Goal: Transaction & Acquisition: Purchase product/service

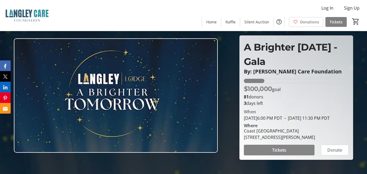
click at [269, 156] on span at bounding box center [279, 150] width 71 height 13
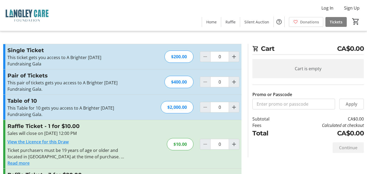
type input "1"
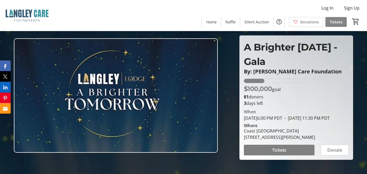
click at [334, 21] on span "Tickets" at bounding box center [336, 22] width 13 height 6
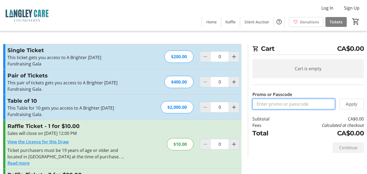
click at [286, 106] on input "Promo or Passcode" at bounding box center [294, 104] width 83 height 11
paste input "OES2025"
type input "OES2025"
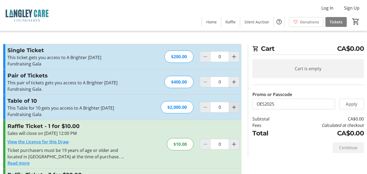
click at [230, 109] on span "Increment by one" at bounding box center [234, 107] width 10 height 10
type input "1"
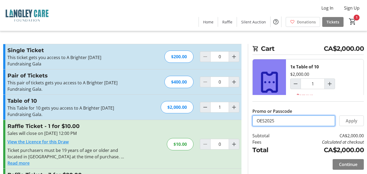
click at [292, 121] on input "OES2025" at bounding box center [294, 121] width 83 height 11
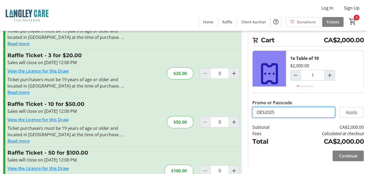
scroll to position [133, 0]
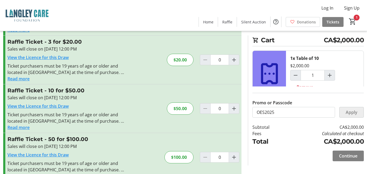
click at [350, 112] on span "Apply" at bounding box center [352, 112] width 12 height 6
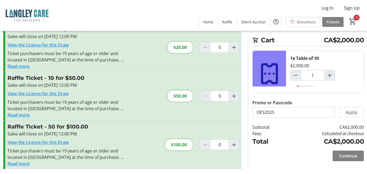
scroll to position [173, 0]
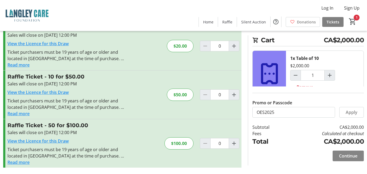
click at [351, 153] on span at bounding box center [348, 156] width 31 height 13
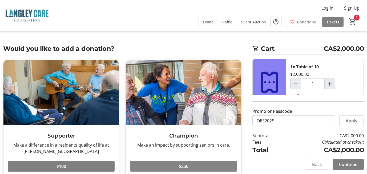
scroll to position [138, 0]
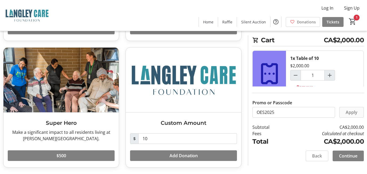
click at [356, 114] on span "Apply" at bounding box center [352, 112] width 12 height 6
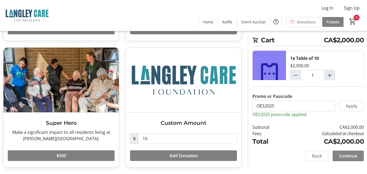
click at [352, 155] on span "Continue" at bounding box center [348, 156] width 18 height 6
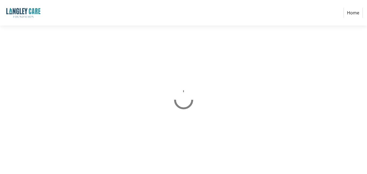
select select "CA"
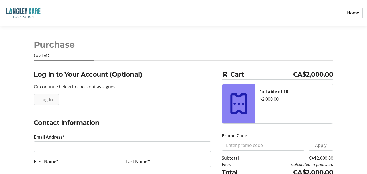
click at [49, 100] on span "Log In" at bounding box center [46, 100] width 13 height 6
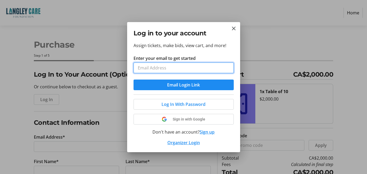
click at [179, 64] on input "Enter your email to get started" at bounding box center [184, 68] width 100 height 11
type input "[EMAIL_ADDRESS][DOMAIN_NAME]"
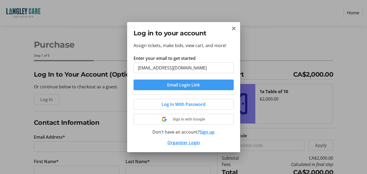
click at [170, 86] on span "Email Login Link" at bounding box center [183, 85] width 33 height 6
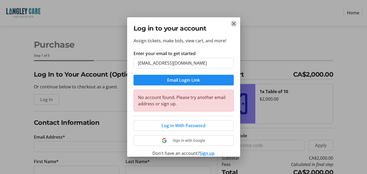
click at [231, 23] on mat-icon "Close" at bounding box center [234, 24] width 6 height 6
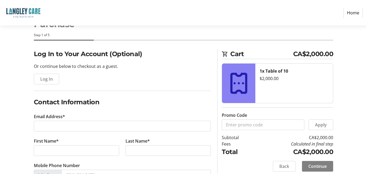
scroll to position [27, 0]
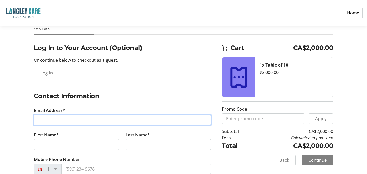
click at [69, 119] on input "Email Address*" at bounding box center [122, 120] width 177 height 11
type input "[EMAIL_ADDRESS][DOMAIN_NAME]"
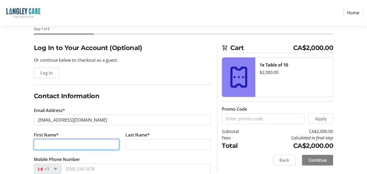
type input "Aga"
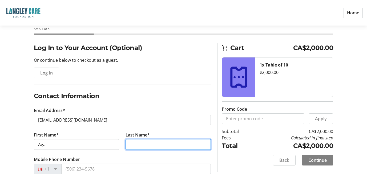
type input "[PERSON_NAME]"
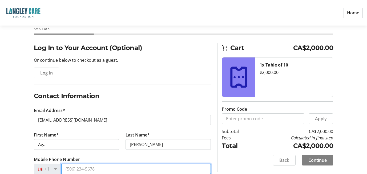
type input "[PHONE_NUMBER]"
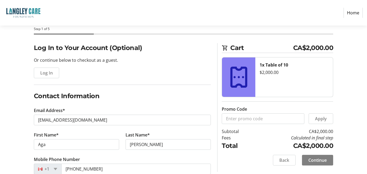
type input "OES General Contracting Inc"
type input "[STREET_ADDRESS]"
select select "BC"
type input "V4G 1K7"
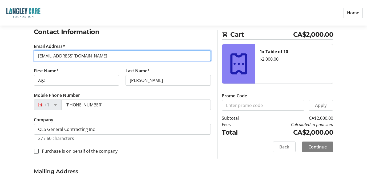
scroll to position [107, 0]
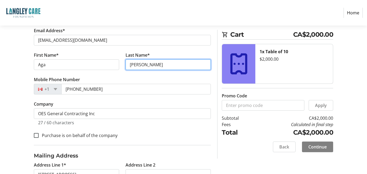
drag, startPoint x: 77, startPoint y: 60, endPoint x: 71, endPoint y: 61, distance: 6.0
click at [47, 58] on div "First Name* [PERSON_NAME] Last Name* [PERSON_NAME]" at bounding box center [123, 64] width 184 height 25
type input "Langowska"
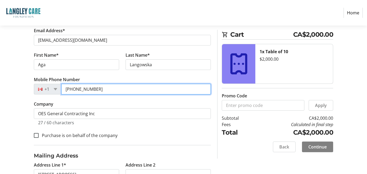
click at [110, 90] on input "[PHONE_NUMBER]" at bounding box center [136, 89] width 150 height 11
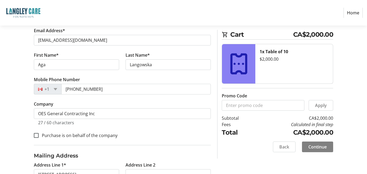
click at [137, 134] on div "Purchase is on behalf of the company" at bounding box center [122, 135] width 177 height 7
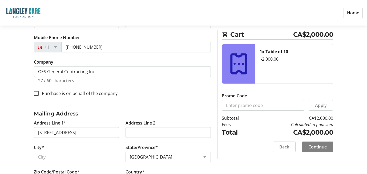
scroll to position [160, 0]
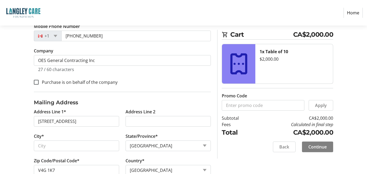
click at [90, 84] on label "Purchase is on behalf of the company" at bounding box center [78, 82] width 79 height 6
click at [39, 84] on input "Purchase is on behalf of the company" at bounding box center [36, 82] width 5 height 5
checkbox input "true"
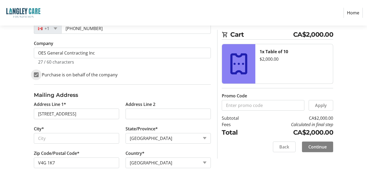
scroll to position [174, 0]
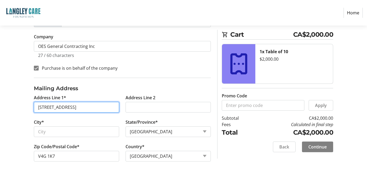
drag, startPoint x: 93, startPoint y: 106, endPoint x: 0, endPoint y: 105, distance: 92.6
click at [0, 105] on html "Home Purchase Step 1 of 5 Cart CA$2,000.00 1x Table of 10 $2,000.00 Promo Code …" at bounding box center [183, 0] width 367 height 349
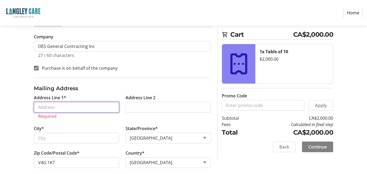
paste input "[STREET_ADDRESS][PERSON_NAME]"
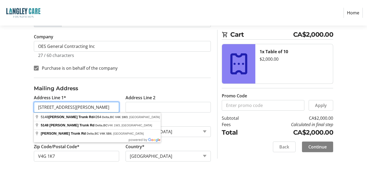
drag, startPoint x: 81, startPoint y: 105, endPoint x: 92, endPoint y: 106, distance: 11.0
click at [92, 106] on input "[STREET_ADDRESS][PERSON_NAME]" at bounding box center [76, 107] width 85 height 11
type input "[STREET_ADDRESS][PERSON_NAME]"
click at [9, 120] on div "Log In to Your Account (Optional) Or continue below to checkout as a guest. Log…" at bounding box center [183, 35] width 367 height 279
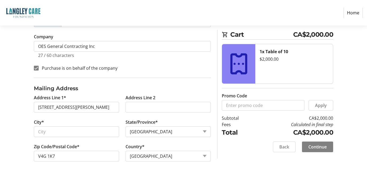
scroll to position [0, 0]
click at [45, 130] on input "City*" at bounding box center [76, 132] width 85 height 11
paste input "Delta"
type input "Delta"
click at [160, 78] on fieldset "Mailing Address Address Line 1* [STREET_ADDRESS][PERSON_NAME] Address Line [GEO…" at bounding box center [122, 123] width 177 height 90
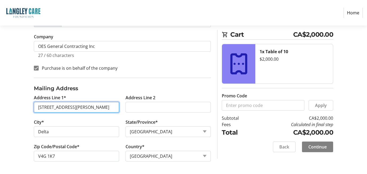
scroll to position [0, 12]
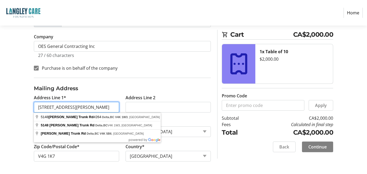
drag, startPoint x: 111, startPoint y: 106, endPoint x: 148, endPoint y: 107, distance: 37.6
click at [148, 107] on div "Address Line 1* 264-[STREET_ADDRESS][PERSON_NAME] Address Line 2 City* [GEOGRAP…" at bounding box center [123, 132] width 184 height 74
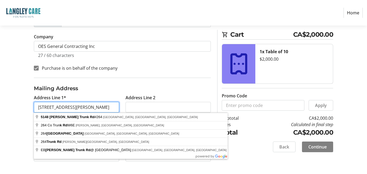
type input "[STREET_ADDRESS][PERSON_NAME]"
click at [0, 88] on html "Home Purchase Step 1 of 5 Cart CA$2,000.00 1x Table of 10 $2,000.00 Promo Code …" at bounding box center [183, 0] width 367 height 349
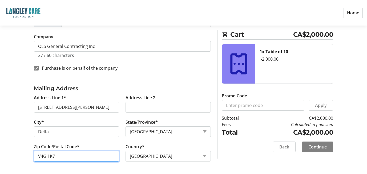
drag, startPoint x: 55, startPoint y: 155, endPoint x: 0, endPoint y: 160, distance: 54.9
click at [10, 156] on div "Log In to Your Account (Optional) Or continue below to checkout as a guest. Log…" at bounding box center [183, 35] width 367 height 279
paste input "K 5B6"
type input "V4K 5B6"
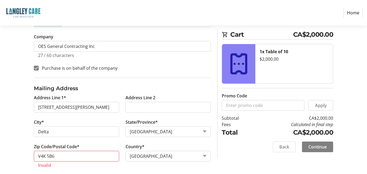
drag, startPoint x: 20, startPoint y: 134, endPoint x: 42, endPoint y: 138, distance: 22.3
click at [20, 134] on div "Log In to Your Account (Optional) Or continue below to checkout as a guest. Log…" at bounding box center [183, 38] width 367 height 285
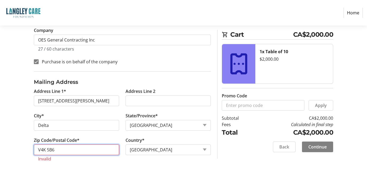
drag, startPoint x: 88, startPoint y: 148, endPoint x: 96, endPoint y: 149, distance: 7.5
click at [89, 148] on input "V4K 5B6" at bounding box center [76, 150] width 85 height 11
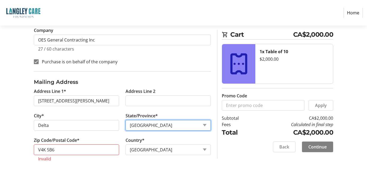
click at [164, 129] on select "State or Province State or Province [GEOGRAPHIC_DATA] [GEOGRAPHIC_DATA] [GEOGRA…" at bounding box center [168, 125] width 85 height 11
click at [171, 126] on select "State or Province State or Province [GEOGRAPHIC_DATA] [GEOGRAPHIC_DATA] [GEOGRA…" at bounding box center [168, 125] width 85 height 11
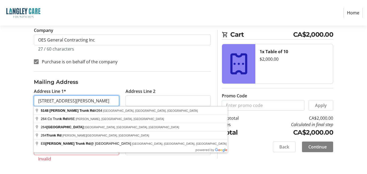
drag, startPoint x: 47, startPoint y: 100, endPoint x: 0, endPoint y: 107, distance: 47.8
click at [2, 105] on div "Log In to Your Account (Optional) Or continue below to checkout as a guest. Log…" at bounding box center [183, 31] width 367 height 285
click at [48, 103] on input "[STREET_ADDRESS][PERSON_NAME]" at bounding box center [76, 101] width 85 height 11
click at [45, 102] on input "[STREET_ADDRESS][PERSON_NAME]" at bounding box center [76, 101] width 85 height 11
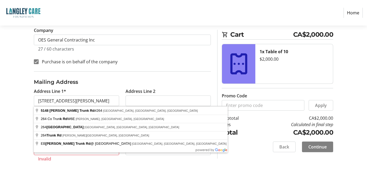
drag, startPoint x: 41, startPoint y: 99, endPoint x: 45, endPoint y: 100, distance: 3.9
click at [41, 99] on input "[STREET_ADDRESS][PERSON_NAME]" at bounding box center [76, 101] width 85 height 11
click at [46, 101] on input "[STREET_ADDRESS][PERSON_NAME]" at bounding box center [76, 101] width 85 height 11
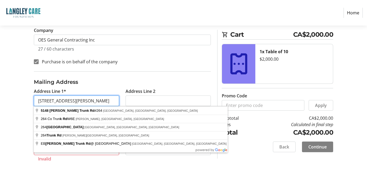
click at [46, 101] on input "[STREET_ADDRESS][PERSON_NAME]" at bounding box center [76, 101] width 85 height 11
click at [46, 102] on input "[STREET_ADDRESS][PERSON_NAME]" at bounding box center [76, 101] width 85 height 11
click at [44, 102] on input "[STREET_ADDRESS][PERSON_NAME]" at bounding box center [76, 101] width 85 height 11
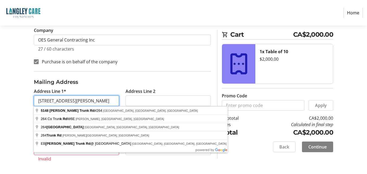
click at [42, 101] on input "[STREET_ADDRESS][PERSON_NAME]" at bounding box center [76, 101] width 85 height 11
click at [40, 100] on input "[STREET_ADDRESS][PERSON_NAME]" at bounding box center [76, 101] width 85 height 11
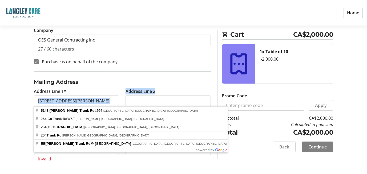
drag, startPoint x: -1, startPoint y: 110, endPoint x: -1, endPoint y: 113, distance: 3.2
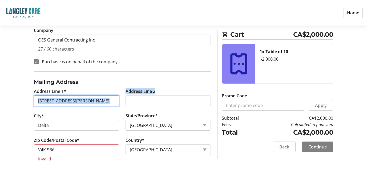
drag, startPoint x: 55, startPoint y: 103, endPoint x: 78, endPoint y: 104, distance: 23.2
click at [55, 103] on input "[STREET_ADDRESS][PERSON_NAME]" at bounding box center [76, 101] width 85 height 11
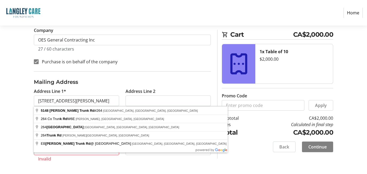
click at [18, 125] on div "Log In to Your Account (Optional) Or continue below to checkout as a guest. Log…" at bounding box center [183, 31] width 367 height 285
drag, startPoint x: 47, startPoint y: 102, endPoint x: 36, endPoint y: 102, distance: 10.7
click at [35, 102] on input "[STREET_ADDRESS][PERSON_NAME]" at bounding box center [76, 101] width 85 height 11
click at [39, 102] on input "[STREET_ADDRESS][PERSON_NAME]" at bounding box center [76, 101] width 85 height 11
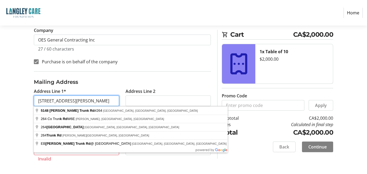
click at [39, 102] on input "[STREET_ADDRESS][PERSON_NAME]" at bounding box center [76, 101] width 85 height 11
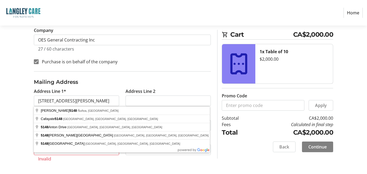
click at [20, 101] on div "Log In to Your Account (Optional) Or continue below to checkout as a guest. Log…" at bounding box center [183, 31] width 367 height 285
drag, startPoint x: 82, startPoint y: 100, endPoint x: 149, endPoint y: 110, distance: 68.2
click at [153, 107] on div "Address Line 1* [STREET_ADDRESS][PERSON_NAME] Address Line 2 City* [GEOGRAPHIC_…" at bounding box center [123, 128] width 184 height 80
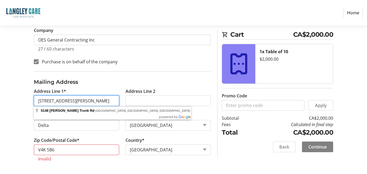
type input "[STREET_ADDRESS][PERSON_NAME]"
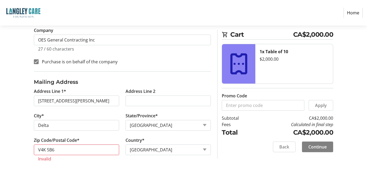
drag, startPoint x: 17, startPoint y: 103, endPoint x: 19, endPoint y: 104, distance: 3.0
click at [17, 102] on div "Log In to Your Account (Optional) Or continue below to checkout as a guest. Log…" at bounding box center [183, 31] width 367 height 285
click at [53, 144] on tr-form-field "Zip Code/Postal Code* V4K 5B6 Invalid" at bounding box center [77, 152] width 92 height 31
click at [51, 149] on input "V4K 5B6" at bounding box center [76, 150] width 85 height 11
drag, startPoint x: 59, startPoint y: 152, endPoint x: 34, endPoint y: 151, distance: 24.9
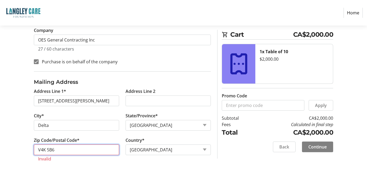
click at [34, 151] on input "V4K 5B6" at bounding box center [76, 150] width 85 height 11
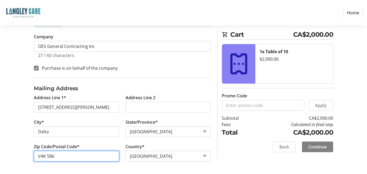
type input "V4K 5B6"
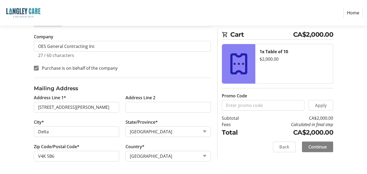
click at [23, 129] on div "Log In to Your Account (Optional) Or continue below to checkout as a guest. Log…" at bounding box center [183, 35] width 367 height 279
click at [245, 102] on input "Promo Code" at bounding box center [263, 105] width 83 height 11
paste input "V4K 5B6"
type input "V4K 5B6"
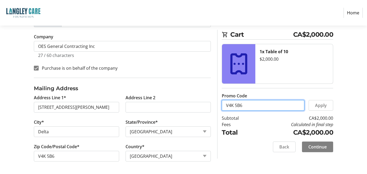
drag, startPoint x: 183, startPoint y: 106, endPoint x: 0, endPoint y: 115, distance: 182.9
click at [122, 109] on div "Log In to Your Account (Optional) Or continue below to checkout as a guest. Log…" at bounding box center [183, 35] width 367 height 279
paste input "OES2025"
type input "OES2025"
click at [327, 104] on span at bounding box center [321, 105] width 24 height 13
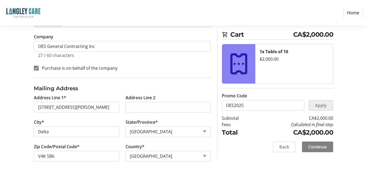
click at [317, 102] on span at bounding box center [321, 105] width 24 height 13
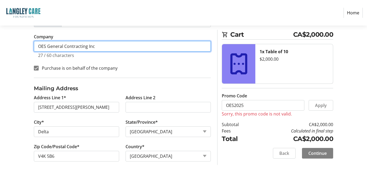
drag, startPoint x: 210, startPoint y: 54, endPoint x: 303, endPoint y: 120, distance: 113.6
click at [314, 126] on div "Log In to Your Account (Optional) Or continue below to checkout as a guest. Log…" at bounding box center [183, 35] width 367 height 279
